Goal: Navigation & Orientation: Find specific page/section

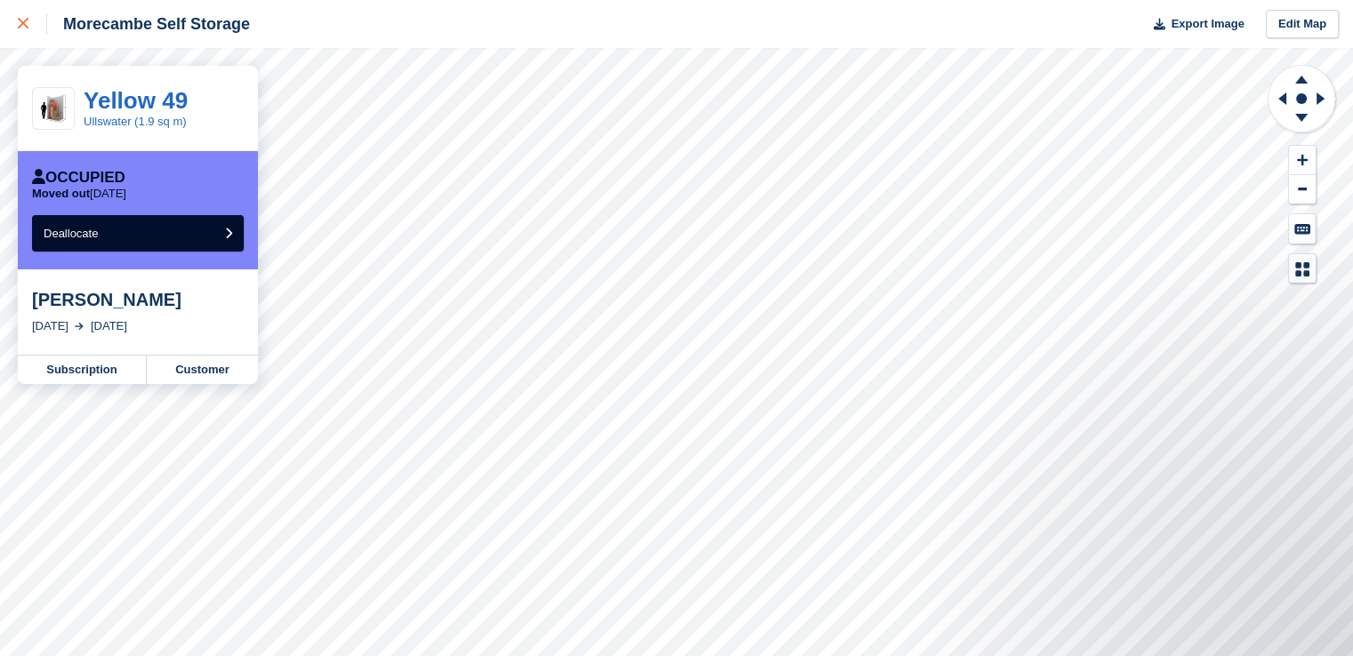
click at [4, 25] on link at bounding box center [23, 24] width 47 height 48
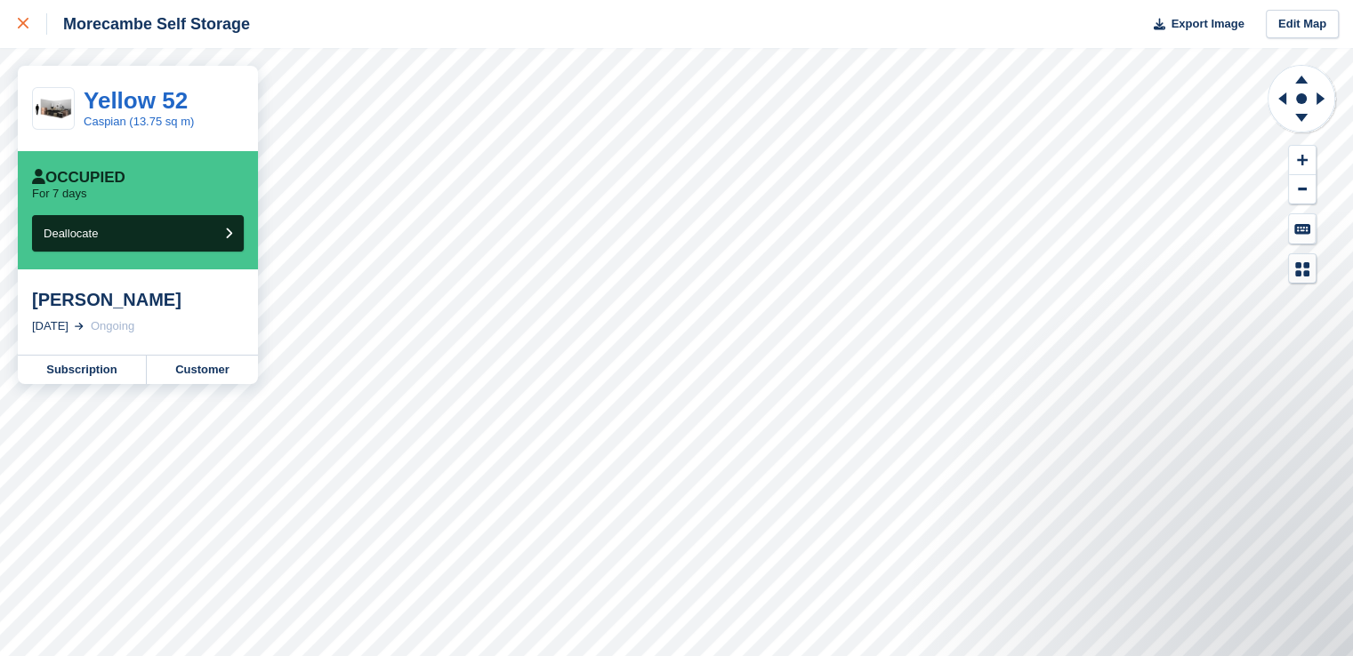
click at [5, 22] on link at bounding box center [23, 24] width 47 height 48
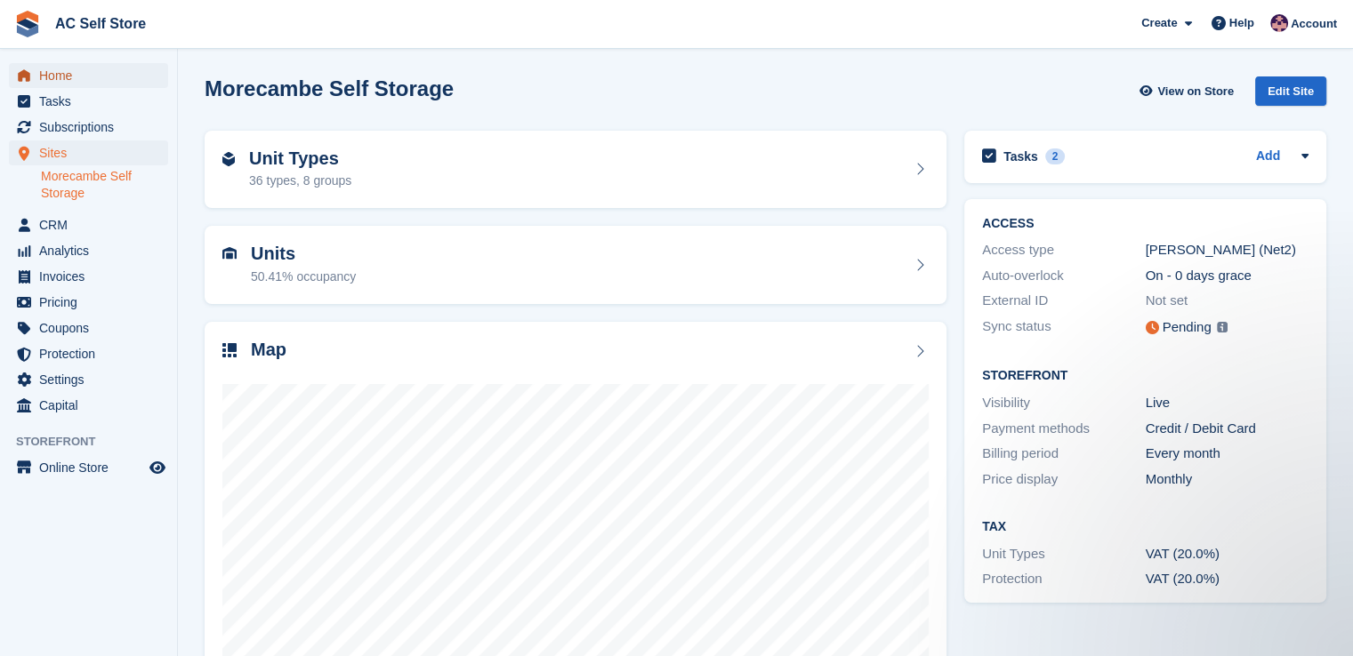
click at [89, 77] on span "Home" at bounding box center [92, 75] width 107 height 25
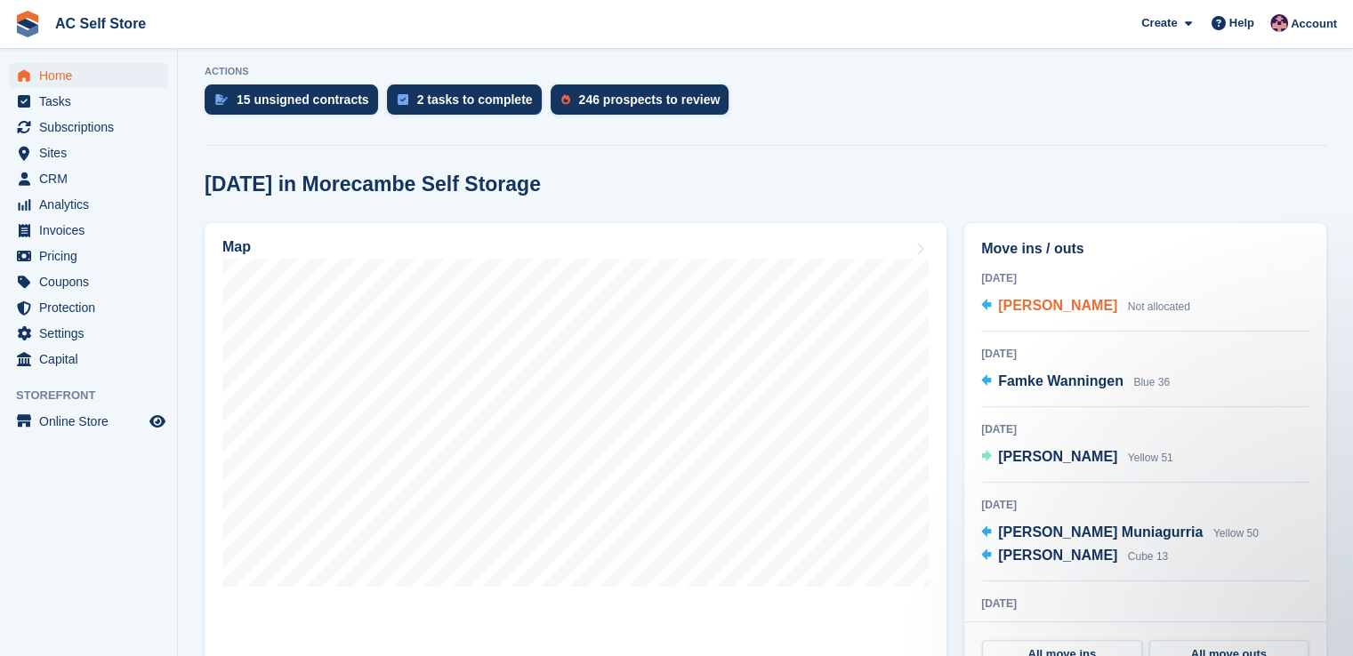
click at [1083, 308] on span "Anisha Kiberu" at bounding box center [1057, 305] width 119 height 15
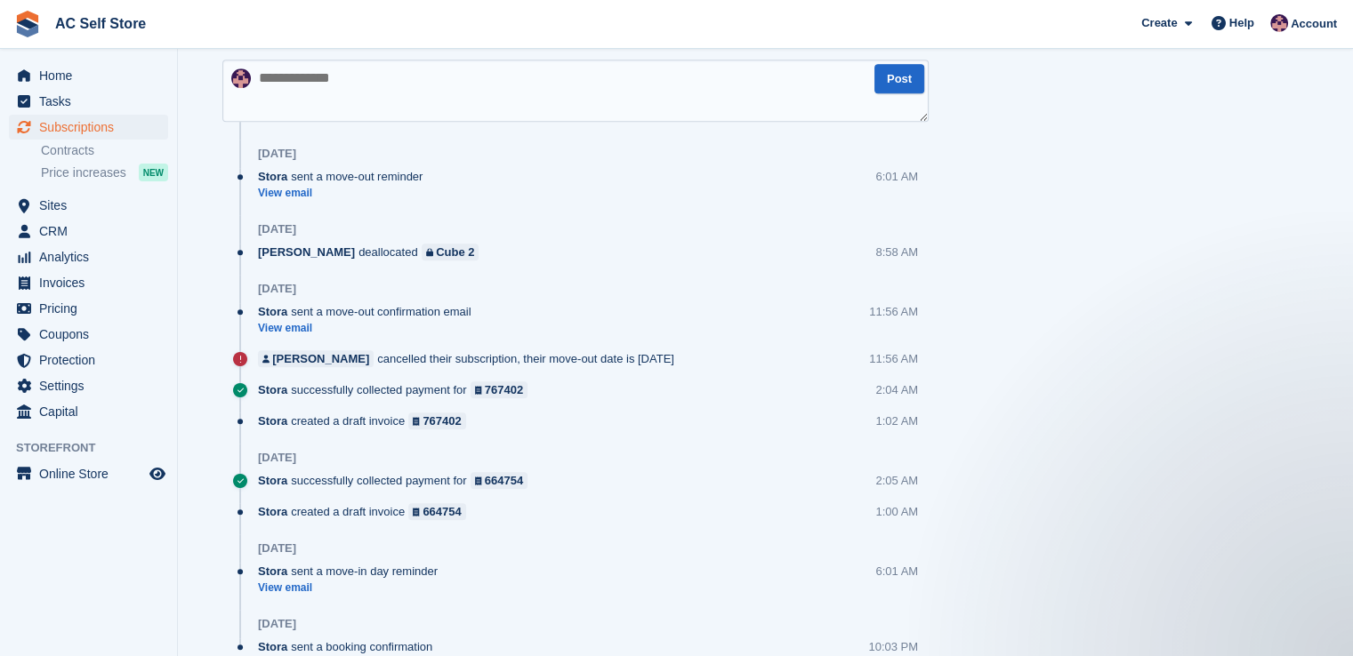
scroll to position [1067, 0]
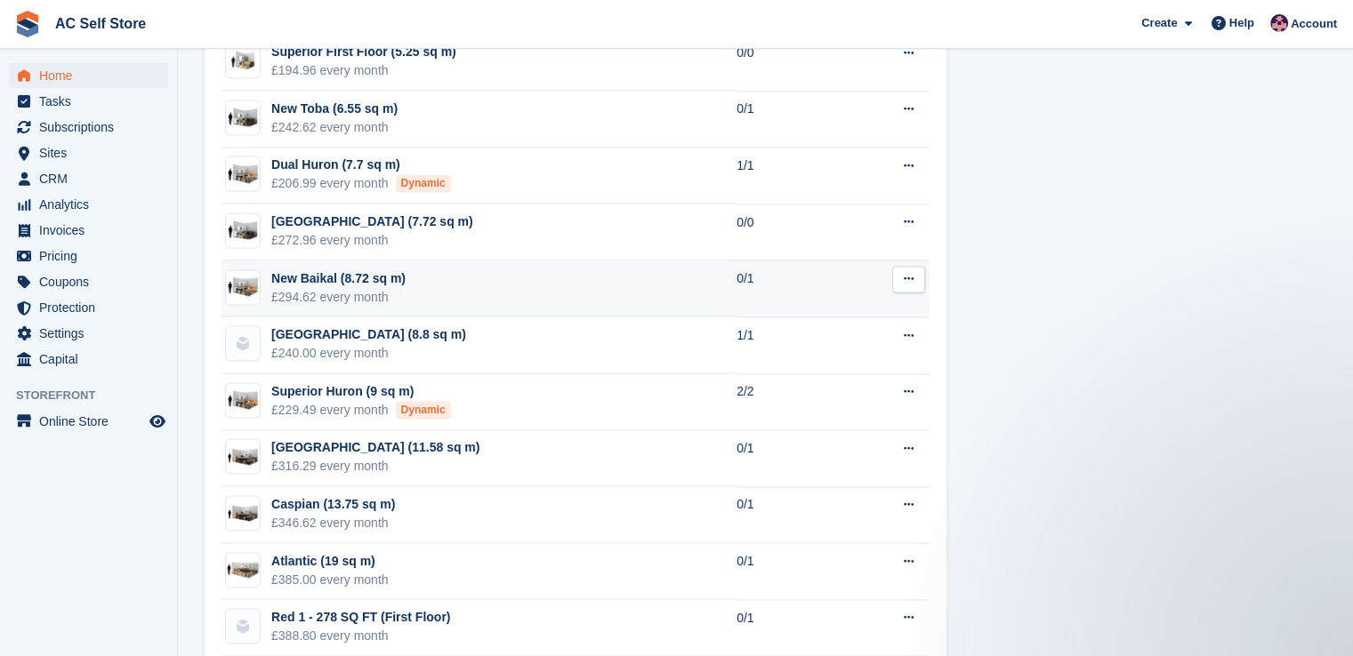
scroll to position [2562, 0]
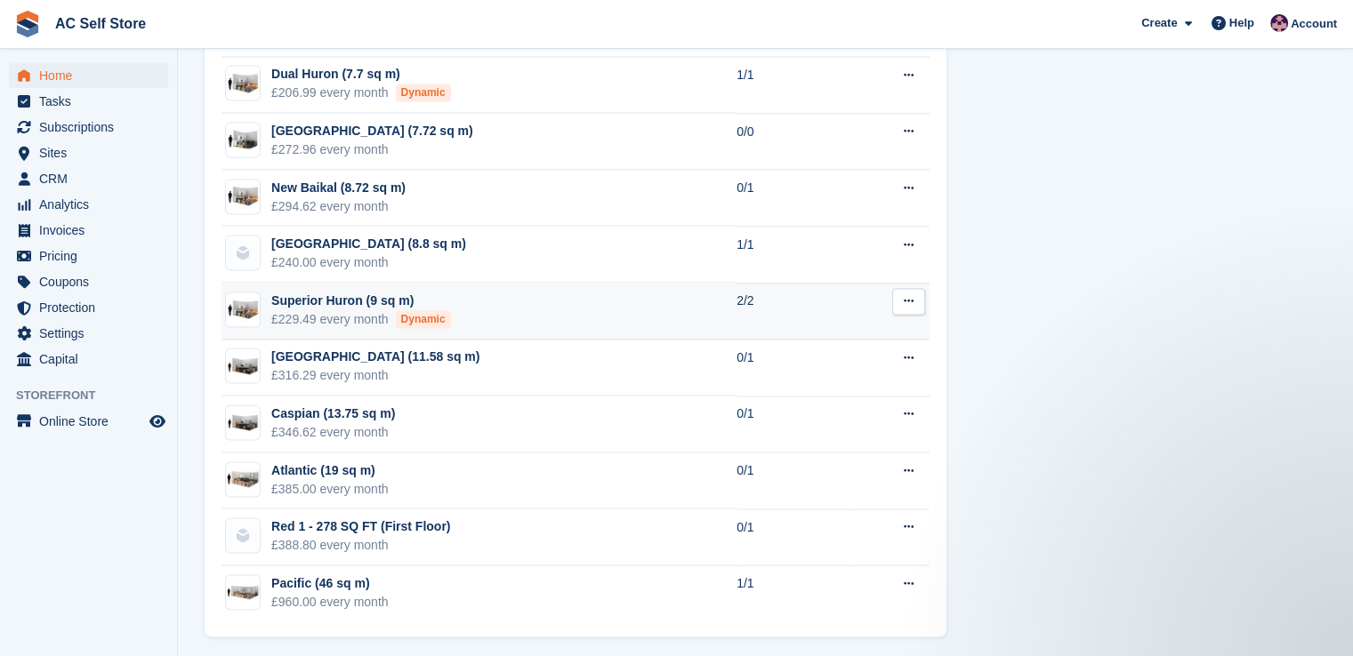
click at [314, 292] on div "Superior Huron (9 sq m)" at bounding box center [361, 301] width 180 height 19
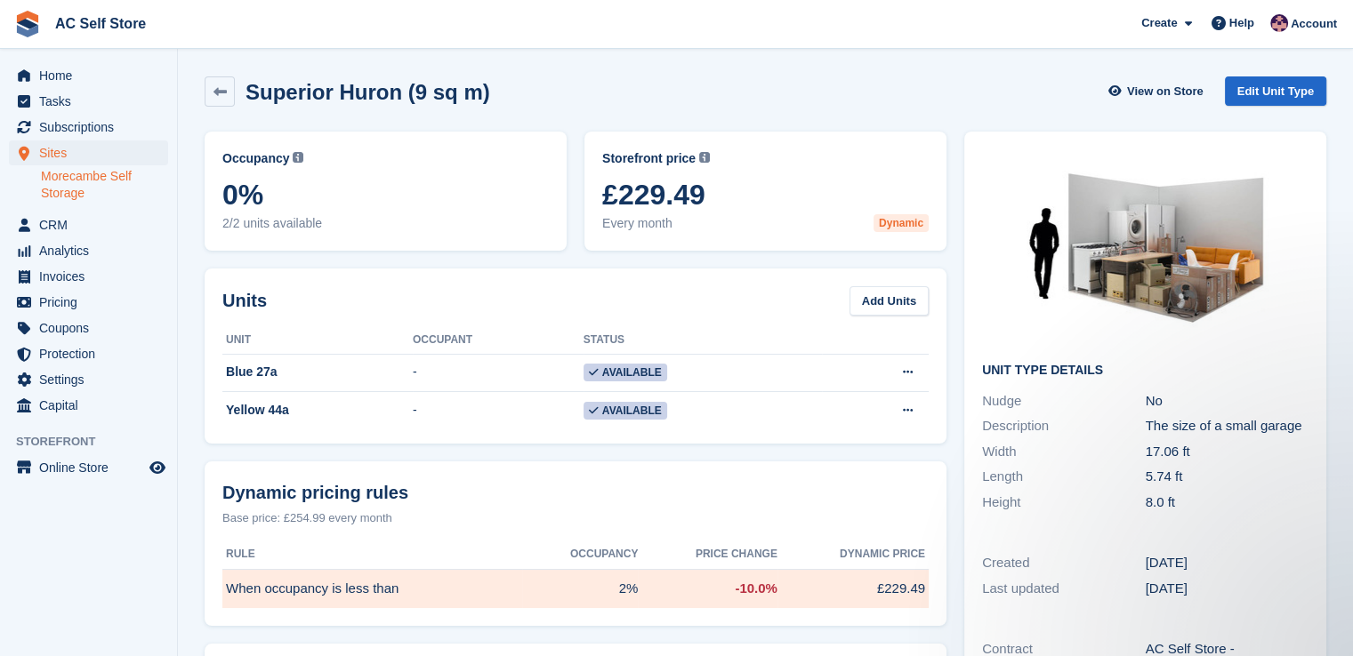
click at [1180, 287] on img at bounding box center [1145, 249] width 267 height 200
click at [250, 373] on div "Blue 27a" at bounding box center [317, 372] width 190 height 19
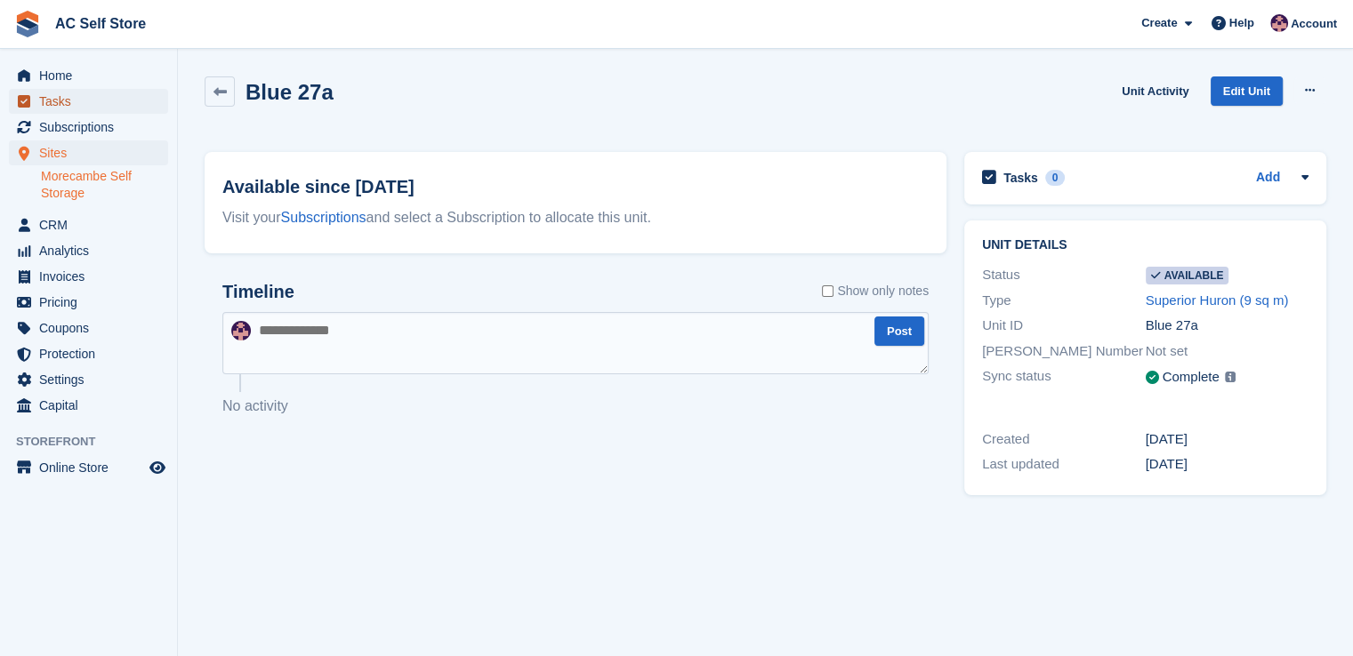
click at [64, 102] on span "Tasks" at bounding box center [92, 101] width 107 height 25
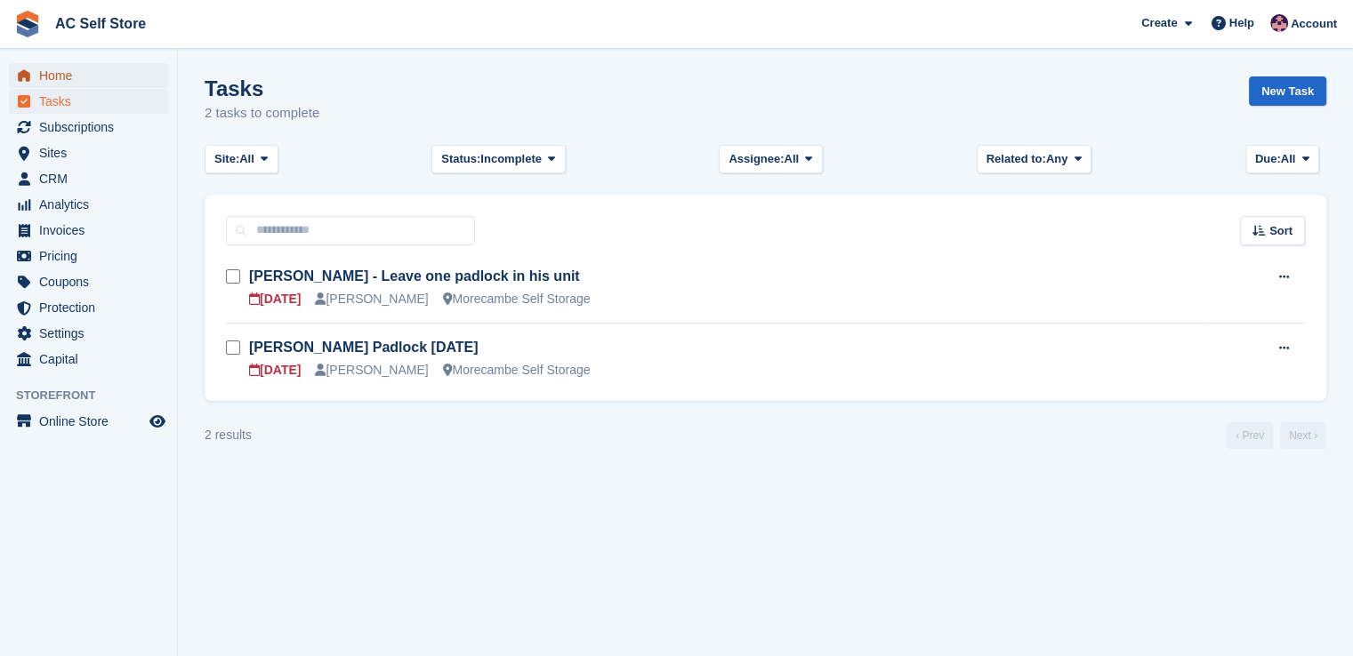
click at [70, 78] on span "Home" at bounding box center [92, 75] width 107 height 25
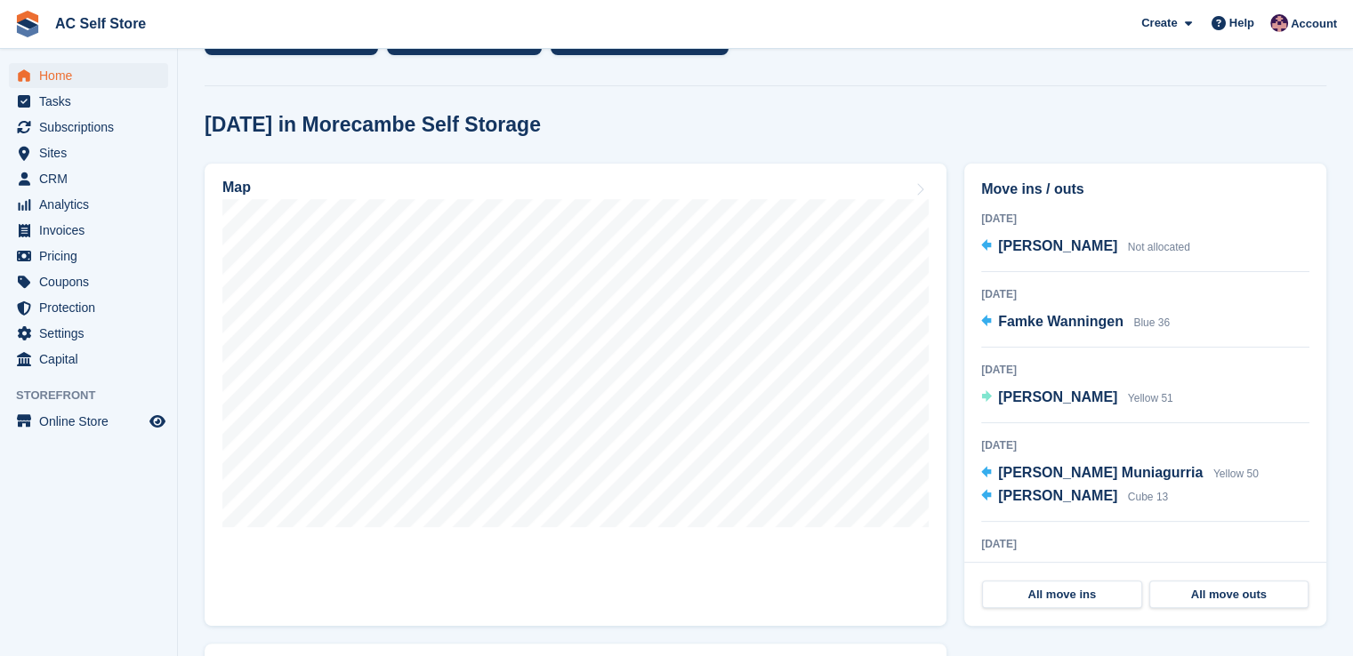
scroll to position [445, 0]
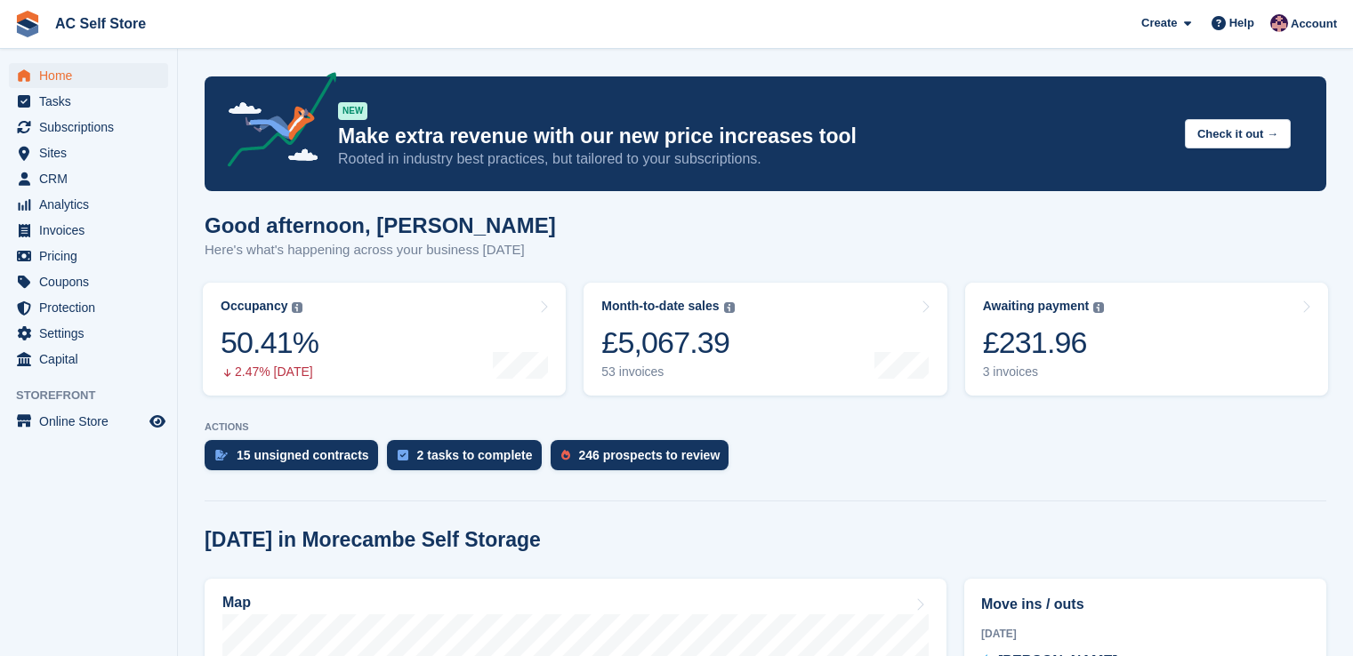
scroll to position [445, 0]
